Goal: Task Accomplishment & Management: Manage account settings

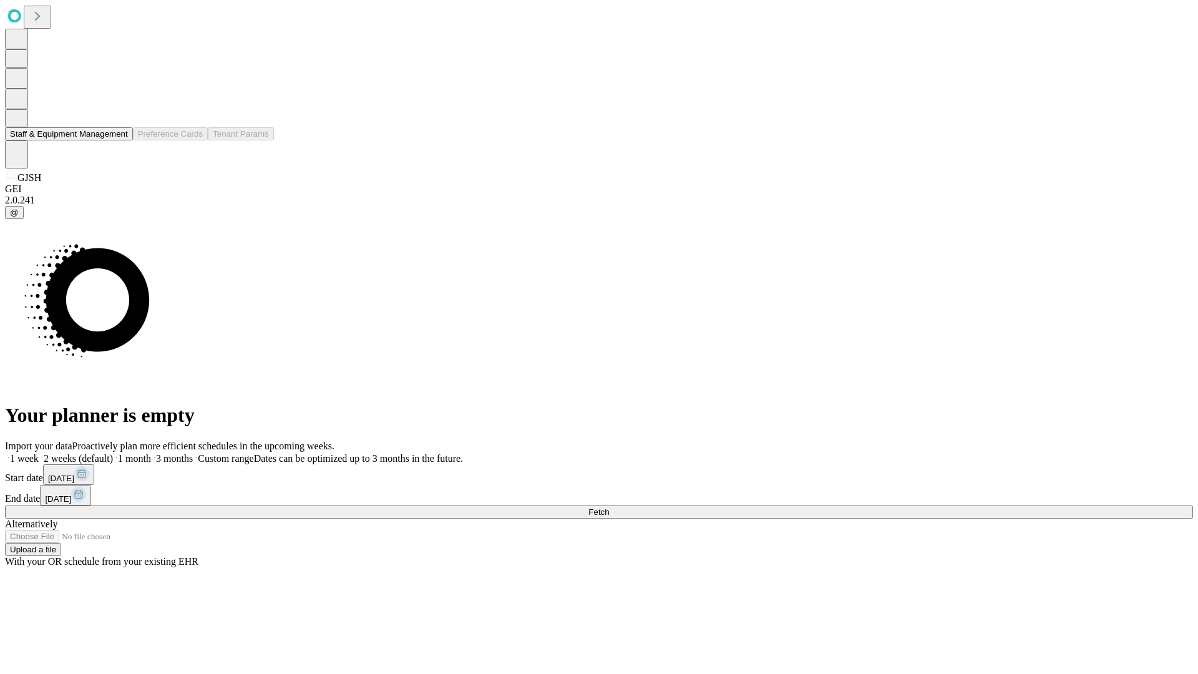
click at [119, 140] on button "Staff & Equipment Management" at bounding box center [69, 133] width 128 height 13
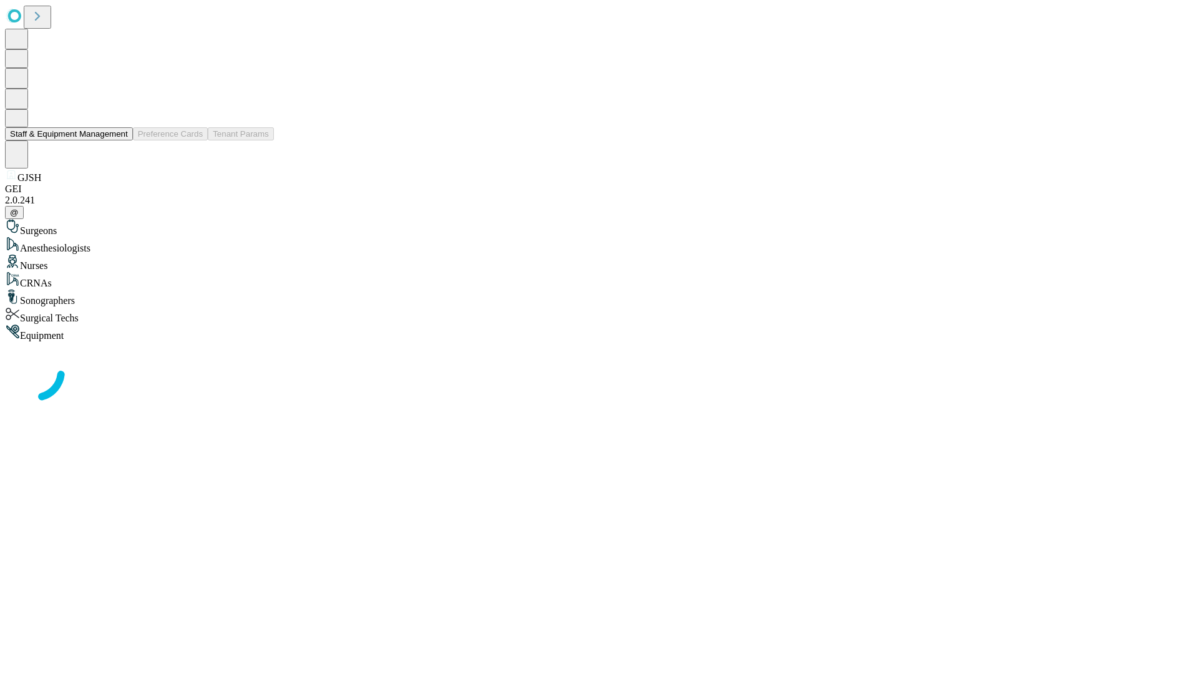
click at [119, 140] on button "Staff & Equipment Management" at bounding box center [69, 133] width 128 height 13
